Goal: Check status

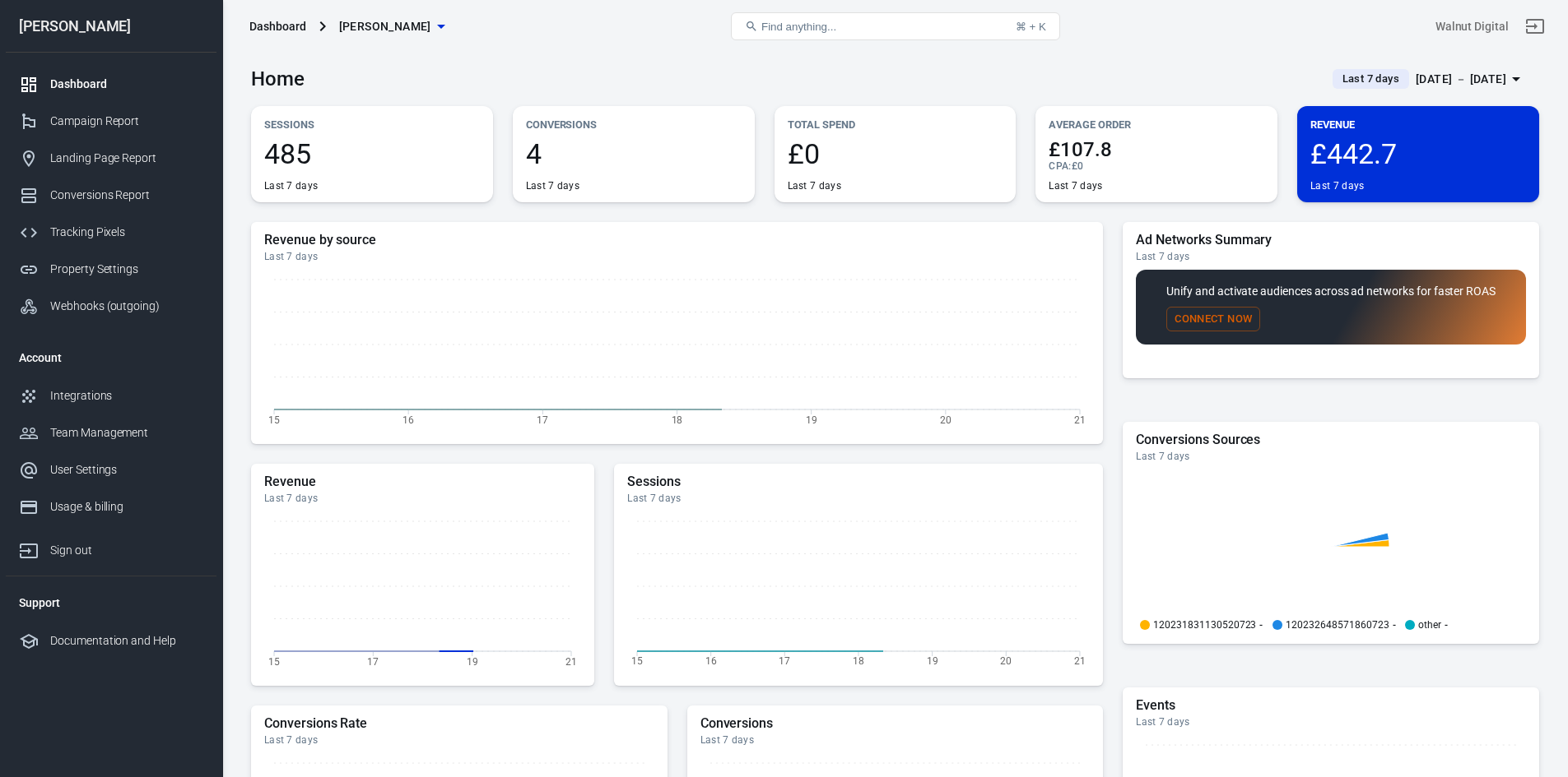
click at [1336, 76] on span "Last 7 days" at bounding box center [1370, 78] width 70 height 17
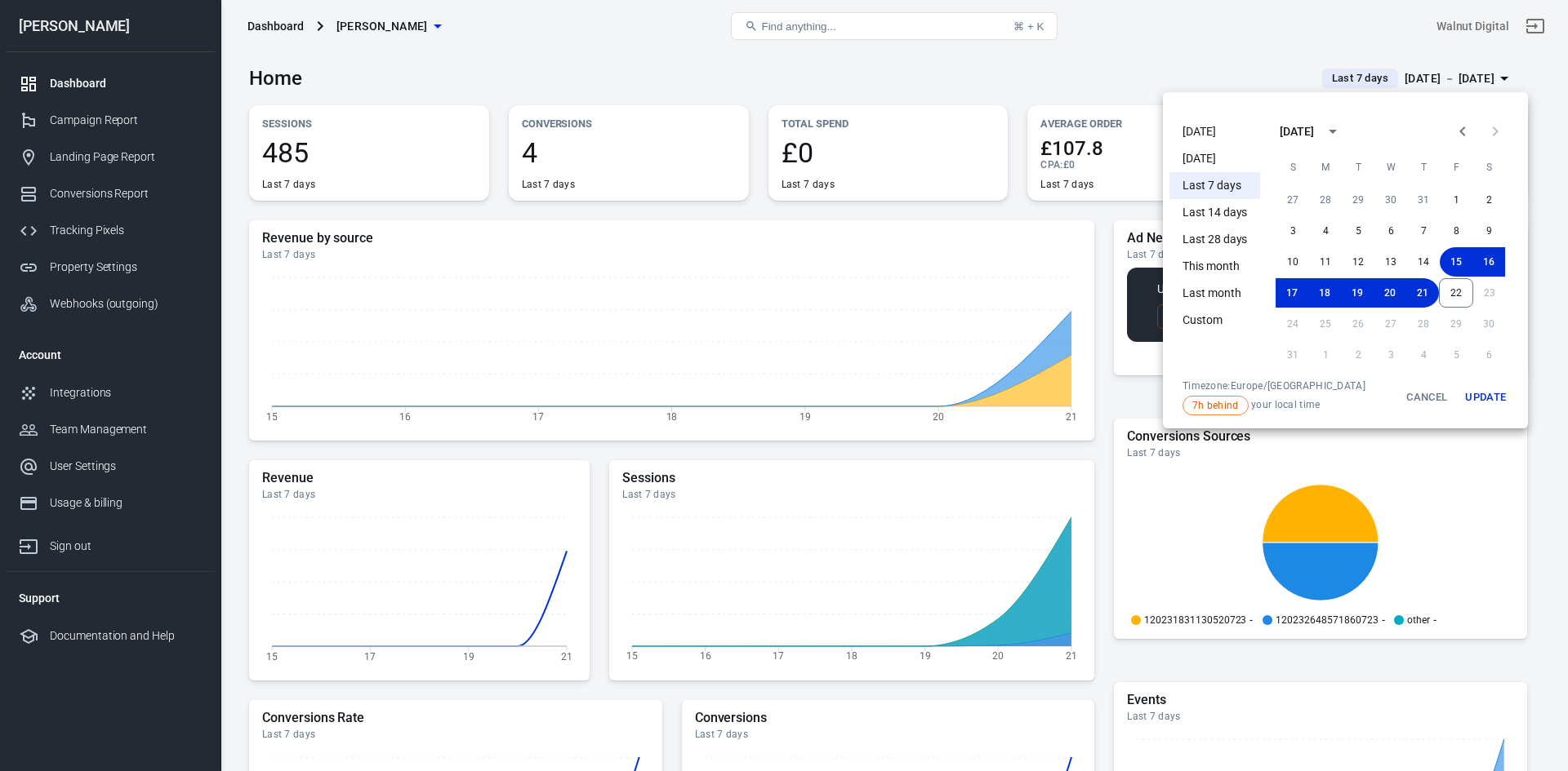
click at [1207, 136] on li "[DATE]" at bounding box center [1215, 131] width 91 height 27
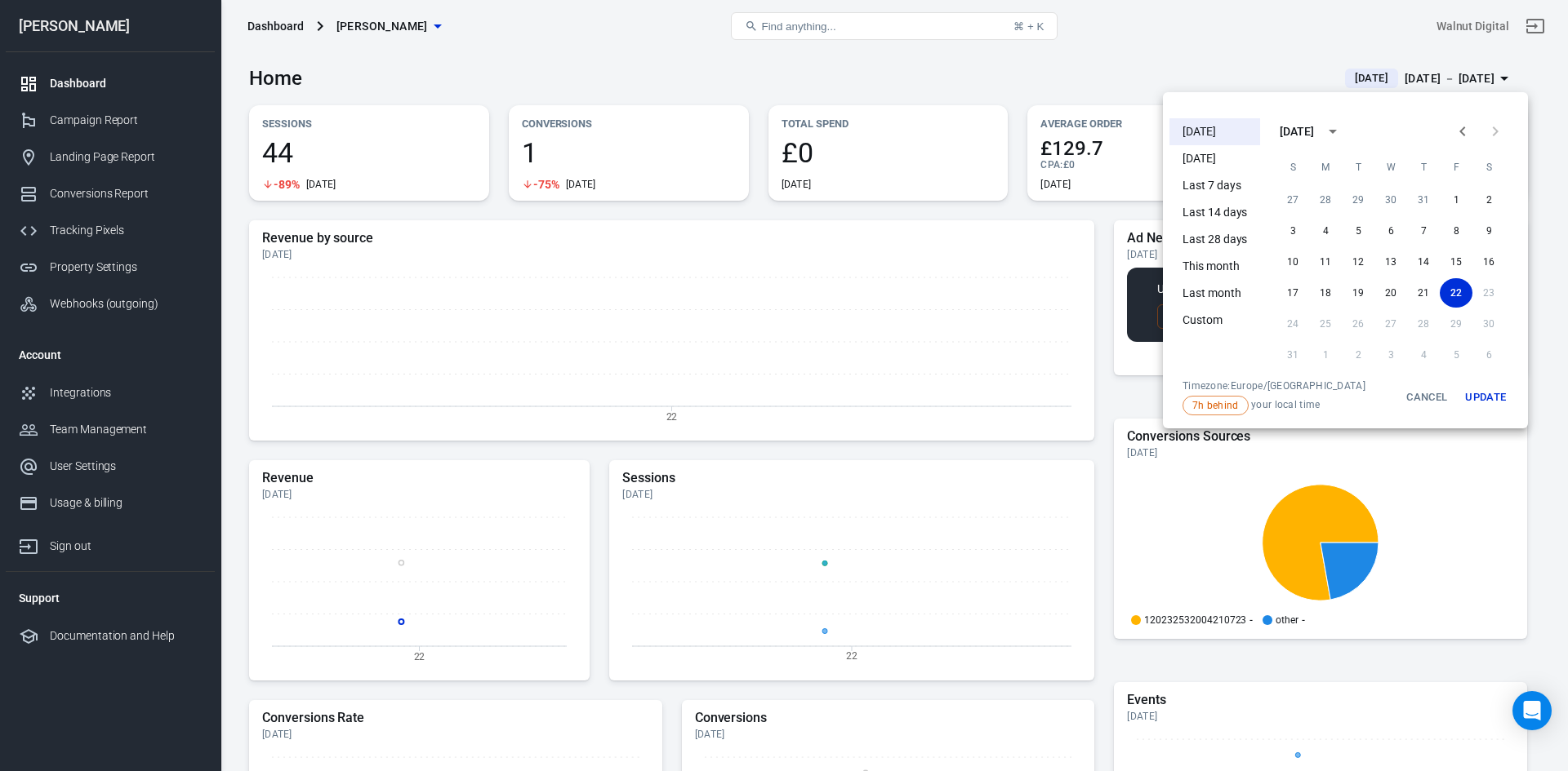
click at [778, 73] on div at bounding box center [784, 385] width 1568 height 771
